Goal: Information Seeking & Learning: Learn about a topic

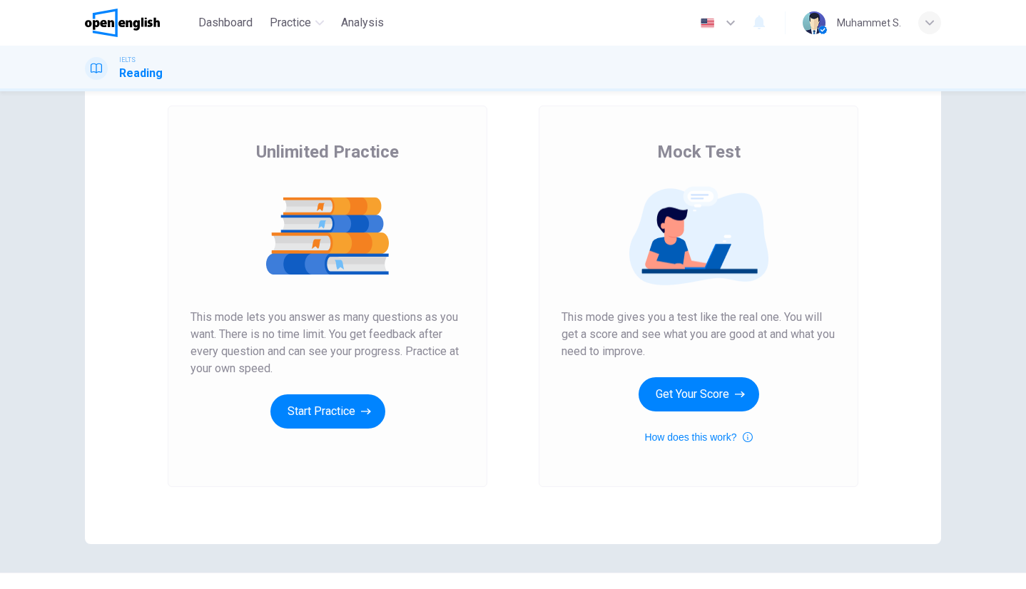
scroll to position [75, 0]
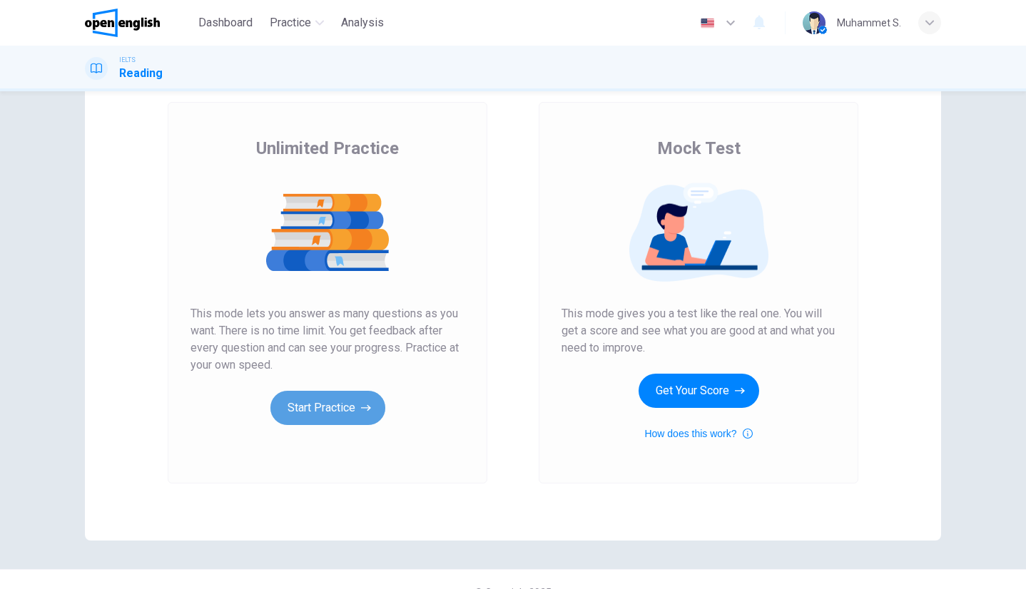
click at [320, 395] on button "Start Practice" at bounding box center [327, 408] width 115 height 34
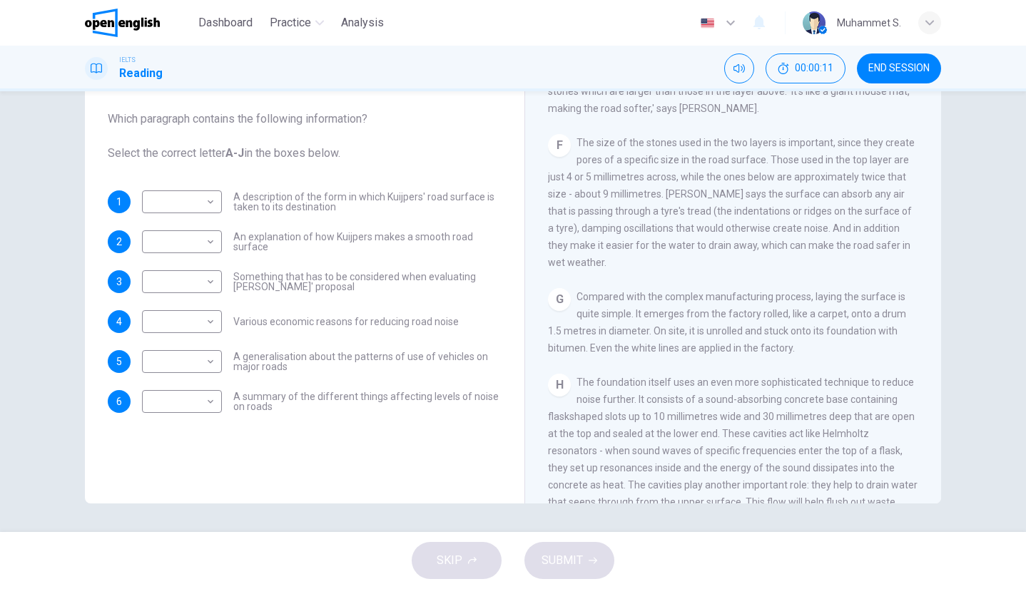
scroll to position [872, 0]
drag, startPoint x: 699, startPoint y: 310, endPoint x: 778, endPoint y: 332, distance: 82.0
click at [778, 332] on span "Compared with the complex manufacturing process, laying the surface is quite si…" at bounding box center [727, 321] width 358 height 63
click at [769, 294] on div "CLICK TO ZOOM Click to Zoom A The noise produced by busy roads is a growing pro…" at bounding box center [743, 287] width 390 height 433
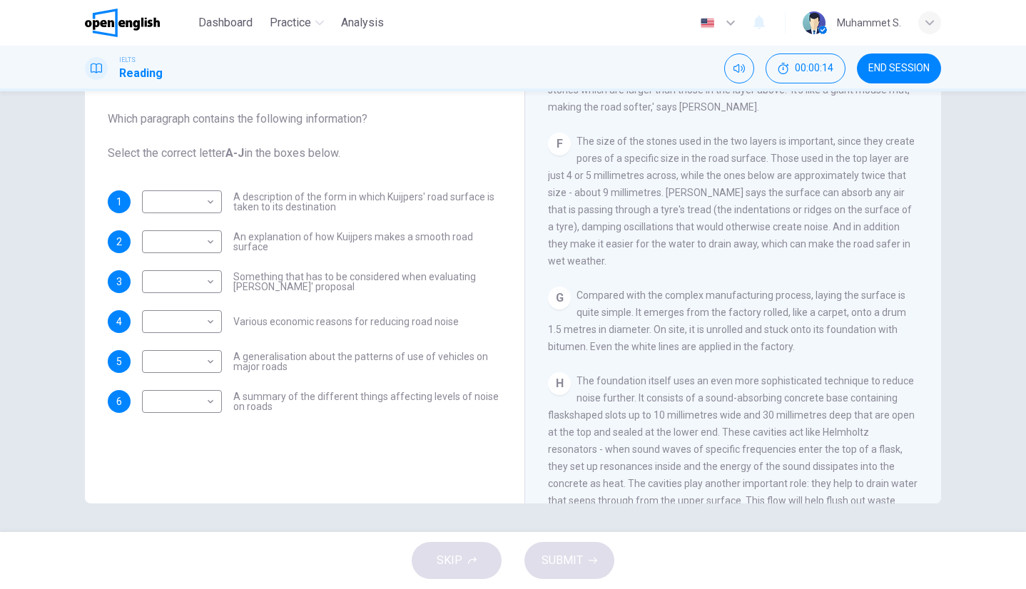
click at [769, 294] on div "CLICK TO ZOOM Click to Zoom A The noise produced by busy roads is a growing pro…" at bounding box center [743, 287] width 390 height 433
drag, startPoint x: 769, startPoint y: 294, endPoint x: 767, endPoint y: 285, distance: 8.8
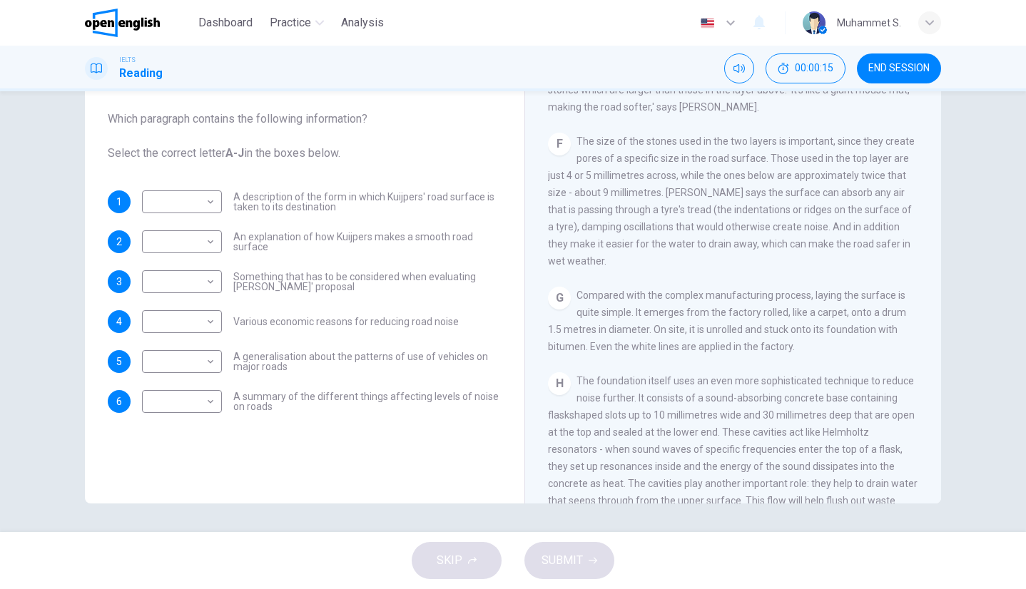
click at [767, 285] on div "CLICK TO ZOOM Click to Zoom A The noise produced by busy roads is a growing pro…" at bounding box center [743, 287] width 390 height 433
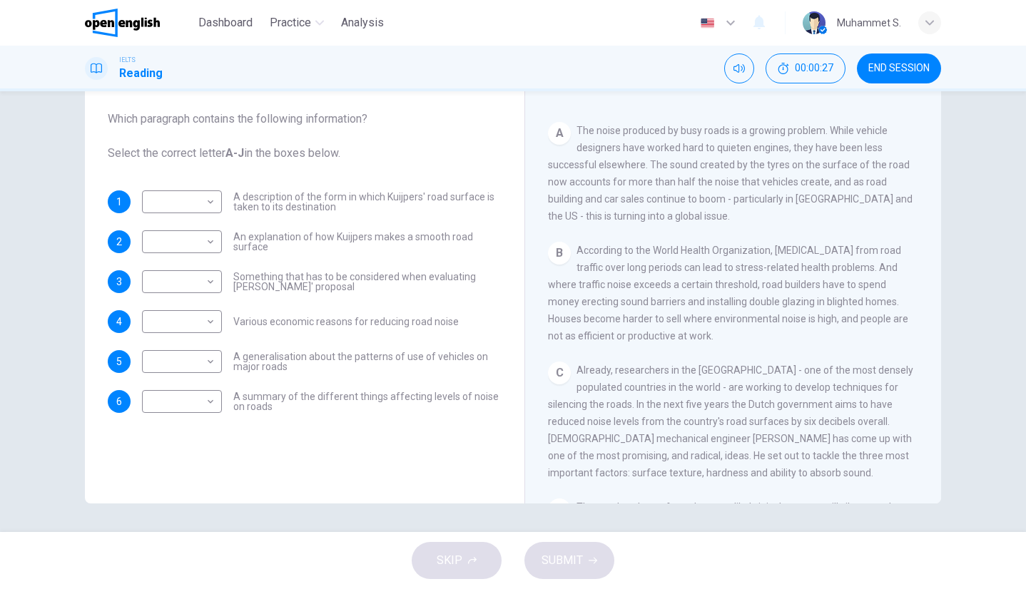
scroll to position [252, 0]
click at [667, 287] on span "According to the World Health Organization, [MEDICAL_DATA] from road traffic ov…" at bounding box center [728, 290] width 360 height 97
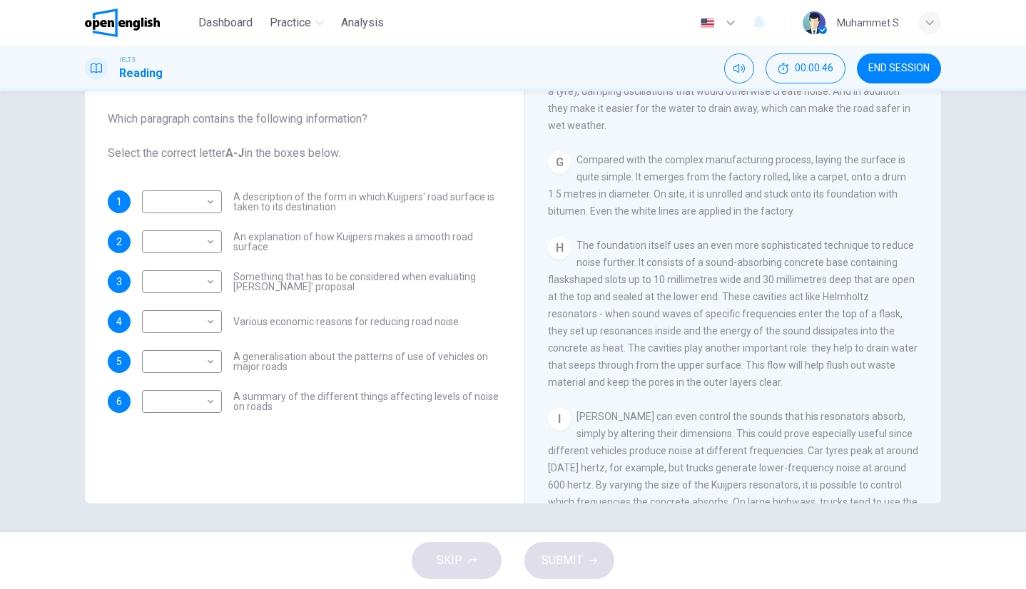
scroll to position [1008, 0]
drag, startPoint x: 357, startPoint y: 222, endPoint x: 873, endPoint y: 164, distance: 519.1
click at [873, 164] on div "Questions 1 - 6 The Reading Passage has ten paragraphs labelled A-J . Which par…" at bounding box center [513, 256] width 856 height 496
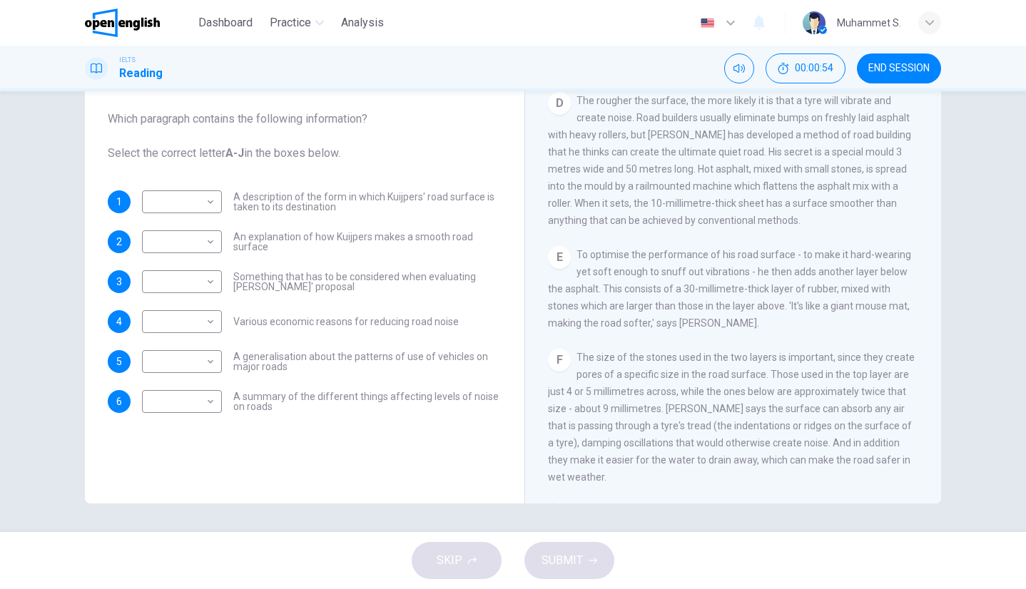
scroll to position [867, 0]
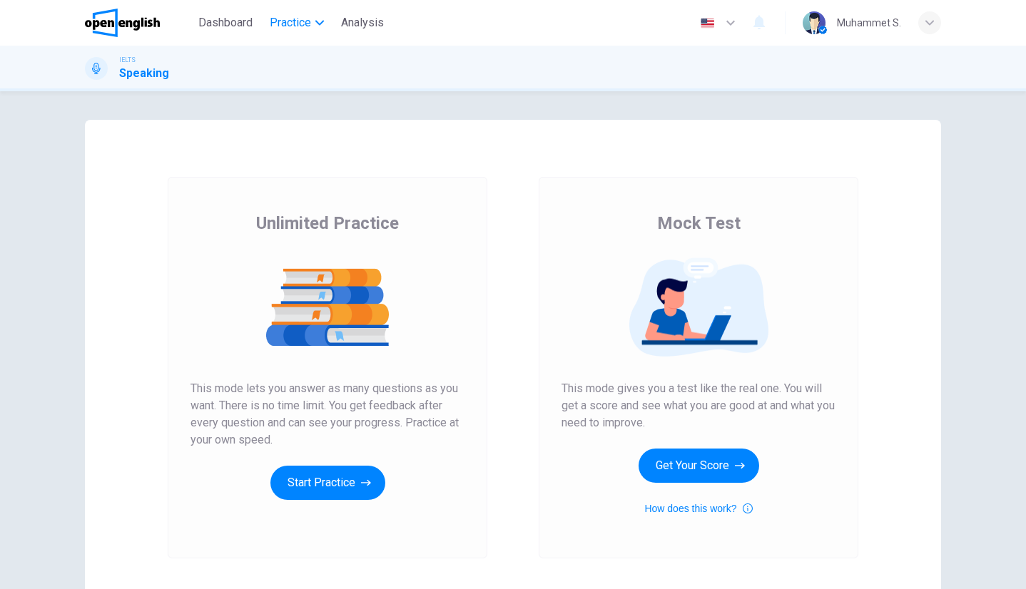
click at [289, 20] on span "Practice" at bounding box center [290, 22] width 41 height 17
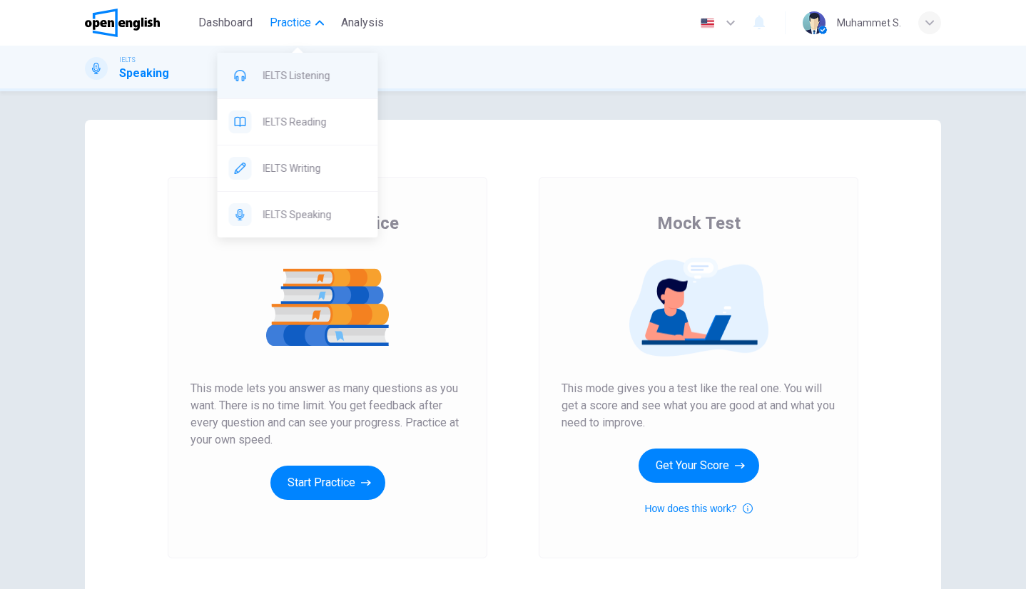
click at [324, 83] on span "IELTS Listening" at bounding box center [314, 75] width 103 height 17
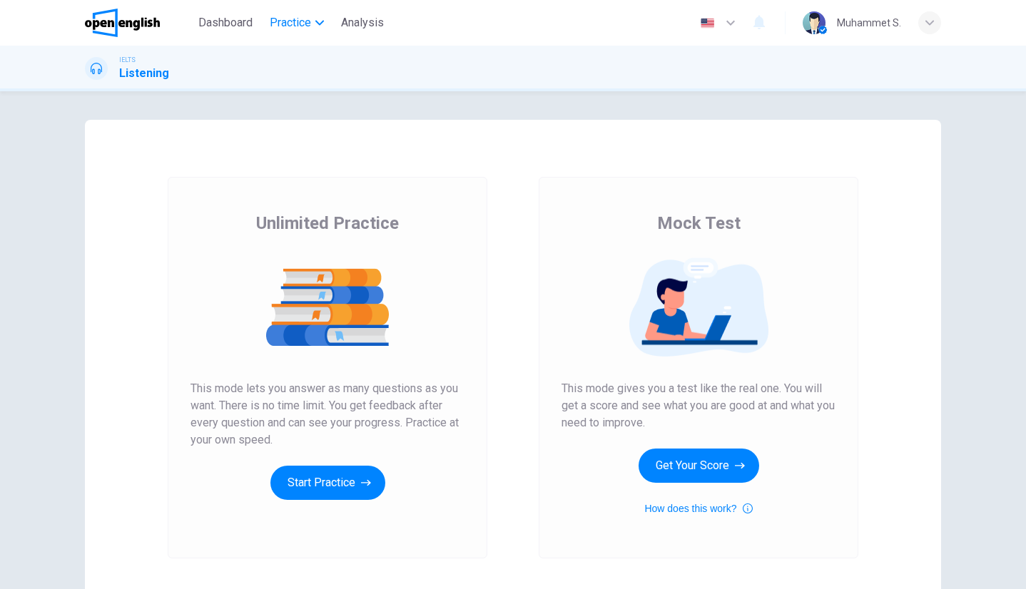
click at [293, 22] on span "Practice" at bounding box center [290, 22] width 41 height 17
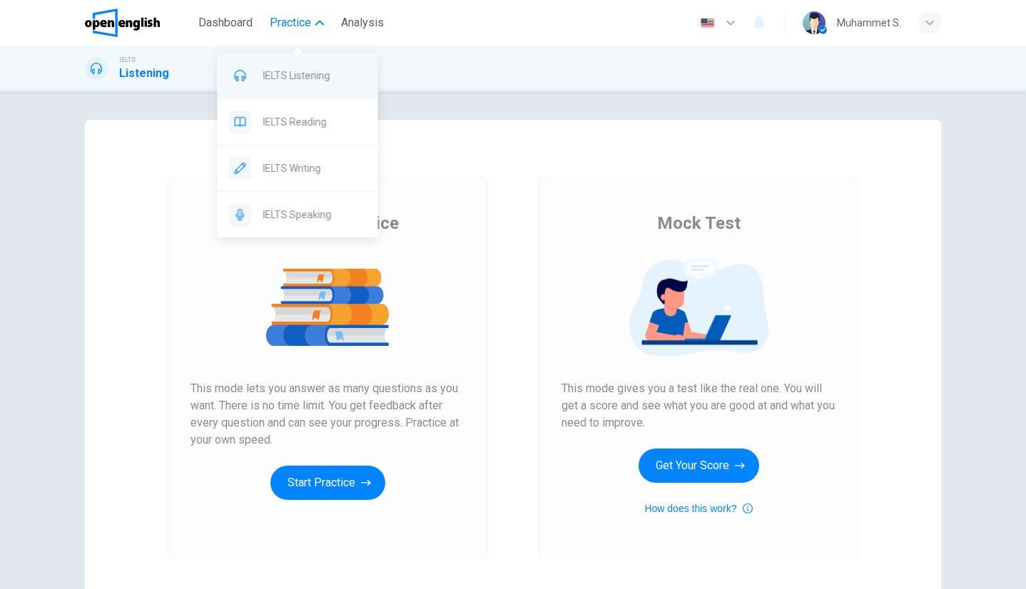
click at [290, 74] on span "IELTS Listening" at bounding box center [314, 75] width 103 height 17
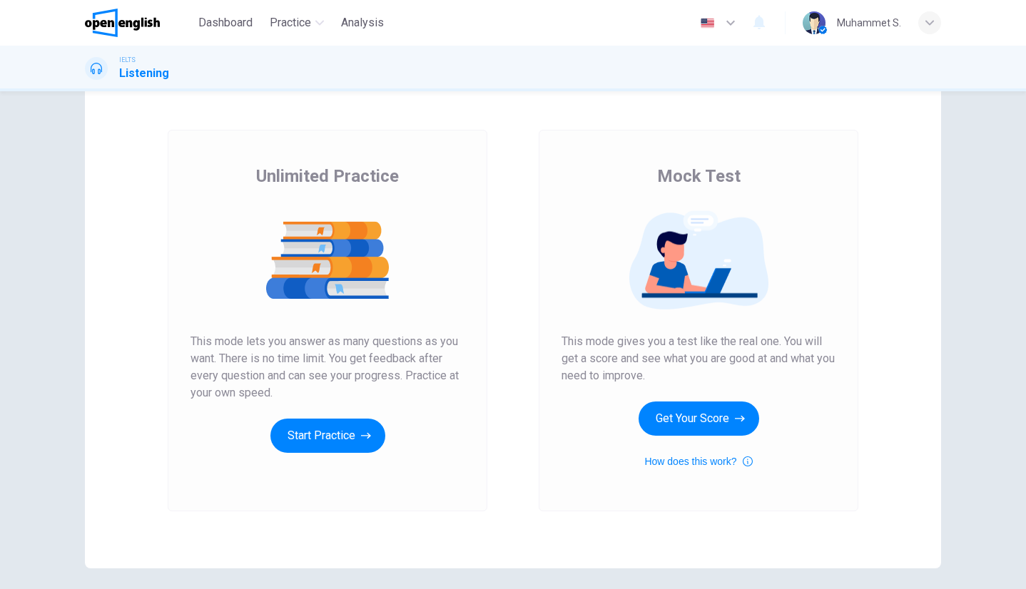
scroll to position [49, 0]
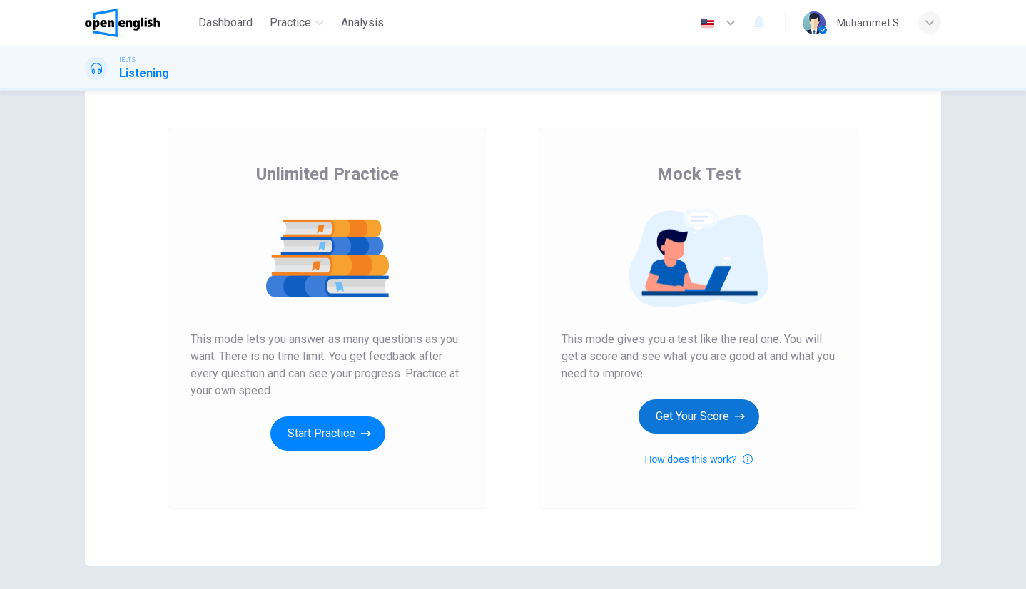
click at [666, 410] on button "Get Your Score" at bounding box center [699, 417] width 121 height 34
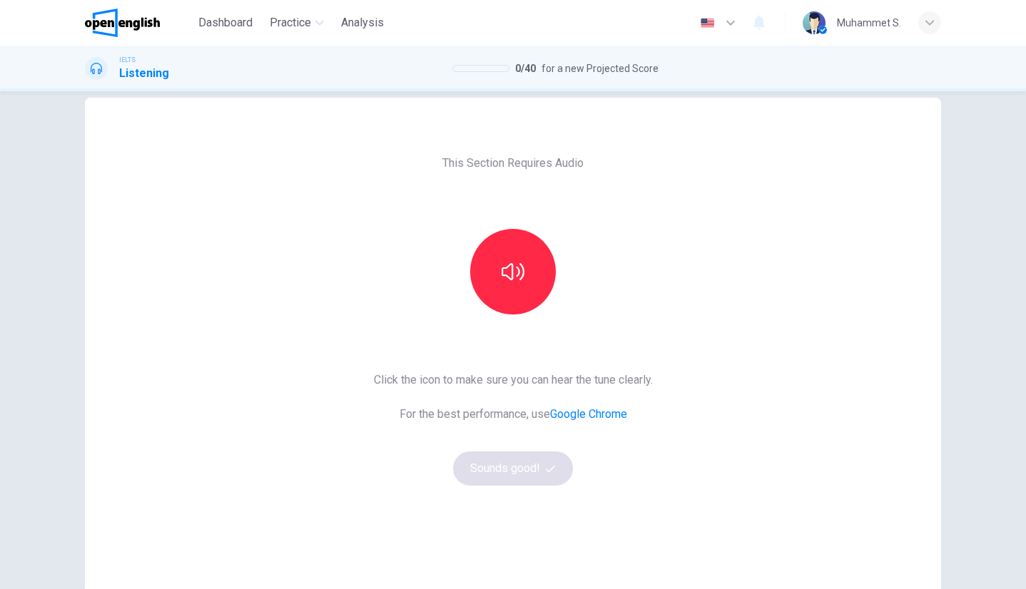
scroll to position [24, 0]
